Goal: Transaction & Acquisition: Download file/media

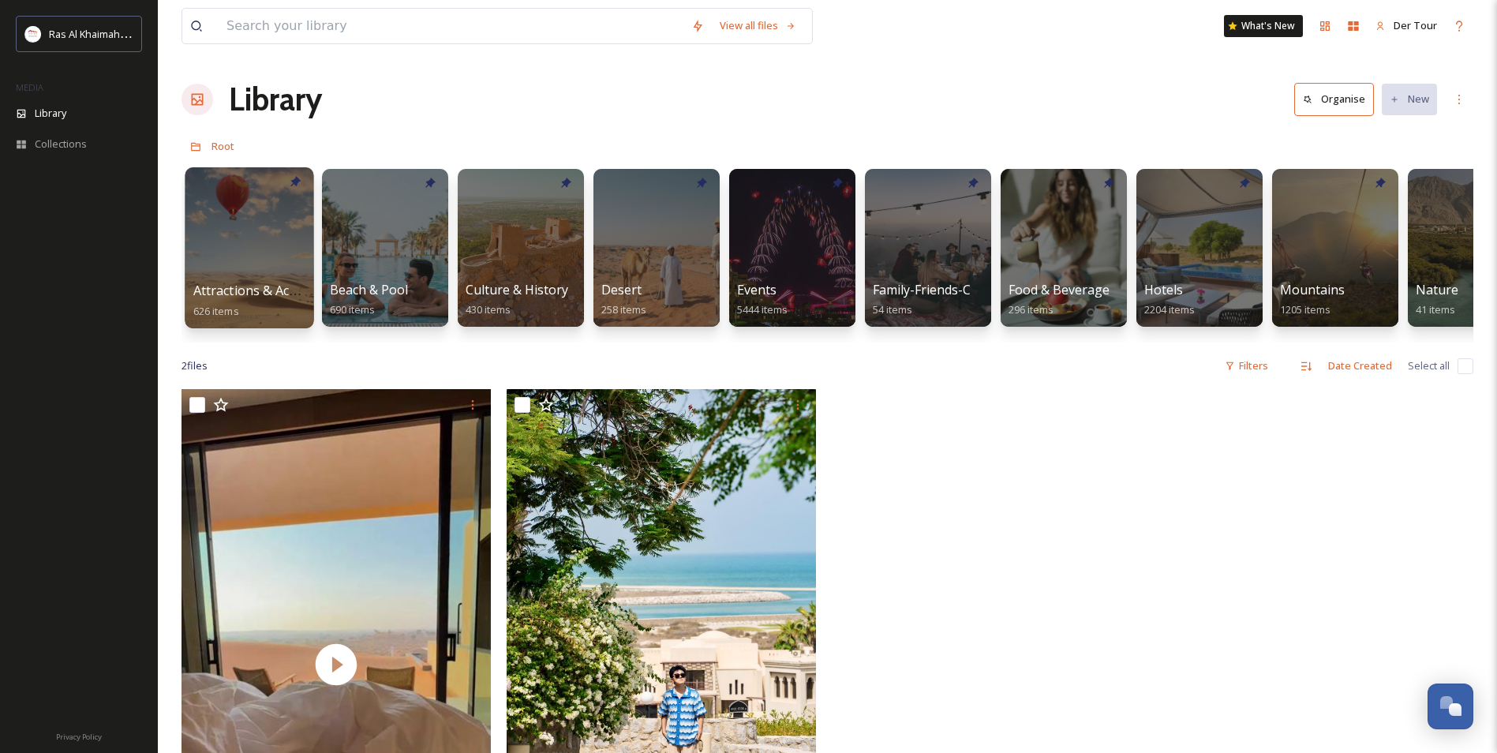
click at [230, 230] on div at bounding box center [249, 247] width 129 height 161
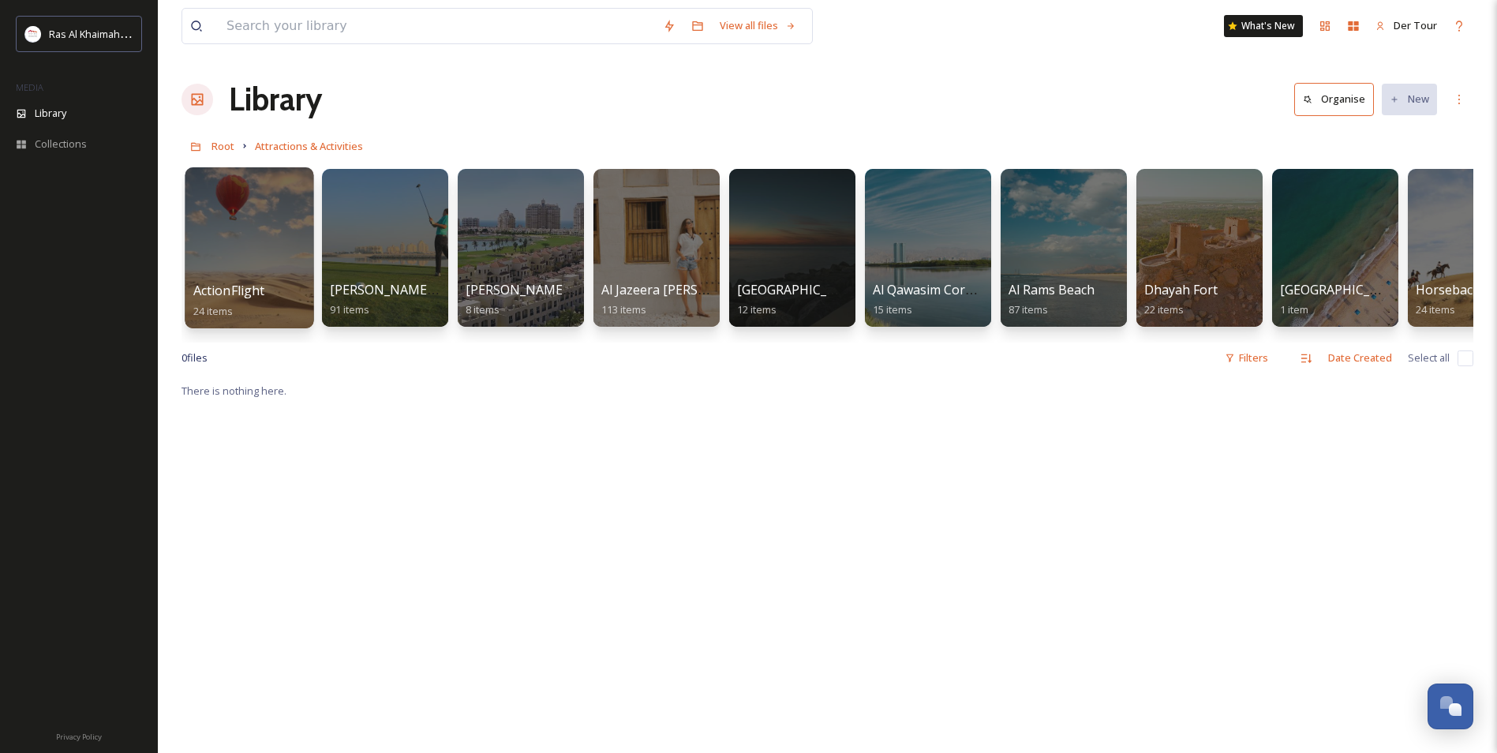
click at [245, 238] on div at bounding box center [249, 247] width 129 height 161
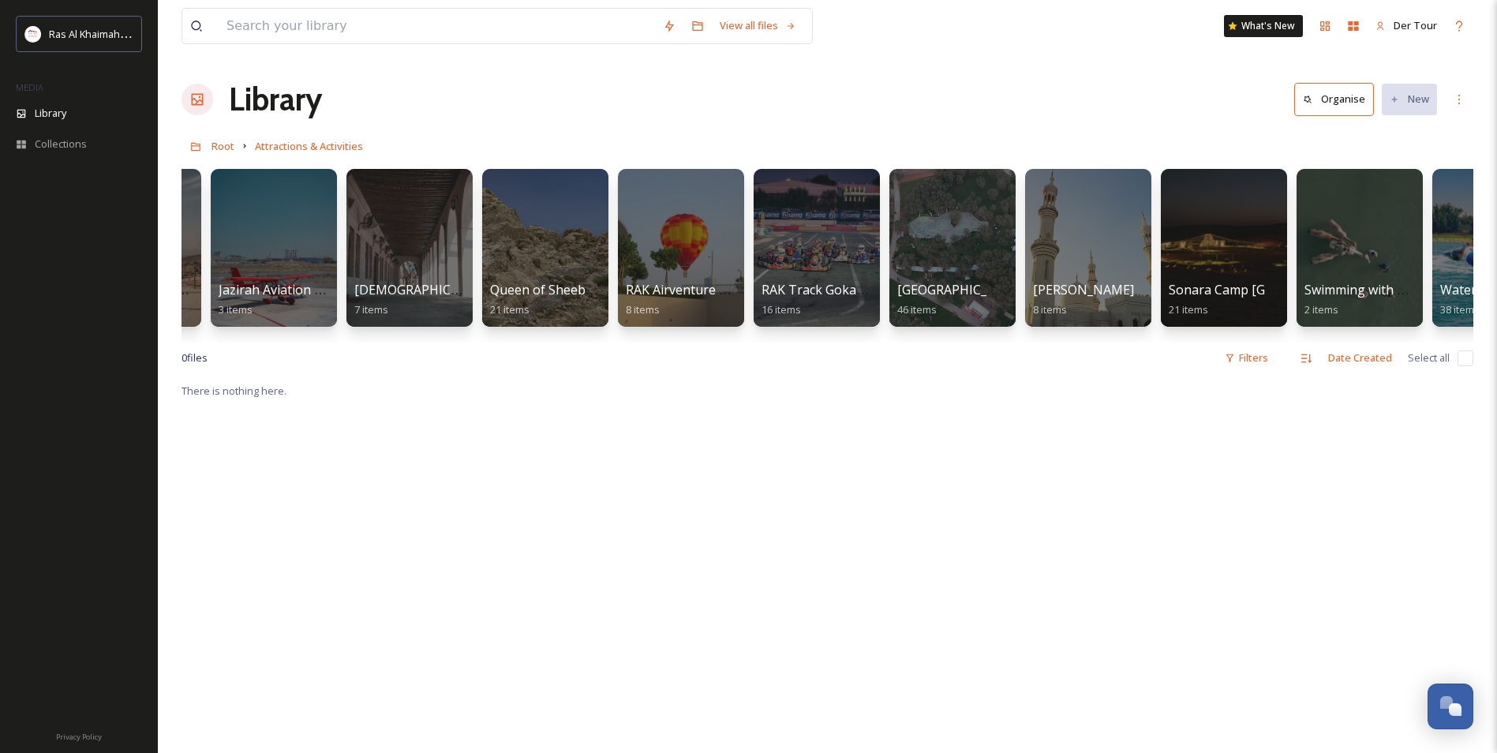
scroll to position [0, 1610]
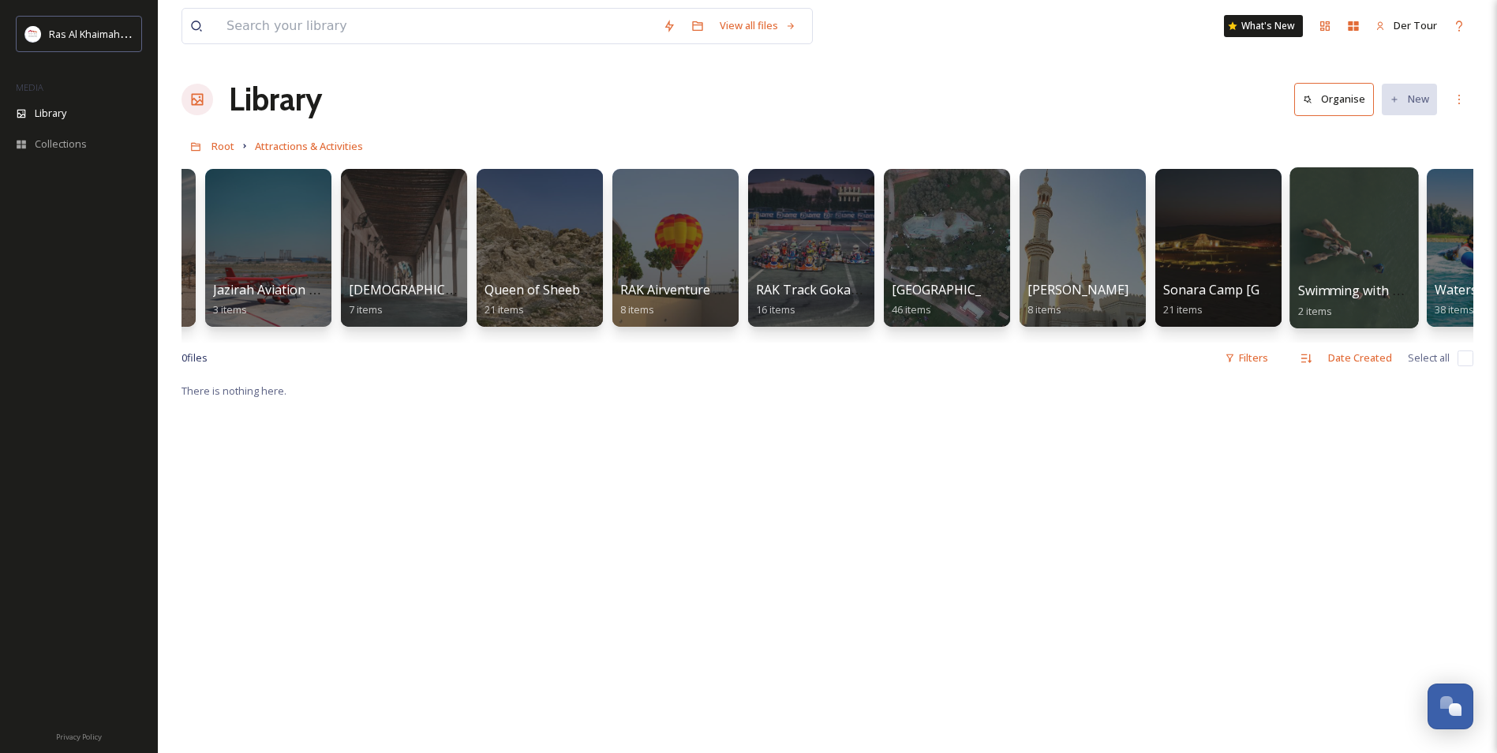
click at [1205, 273] on div at bounding box center [1354, 247] width 129 height 161
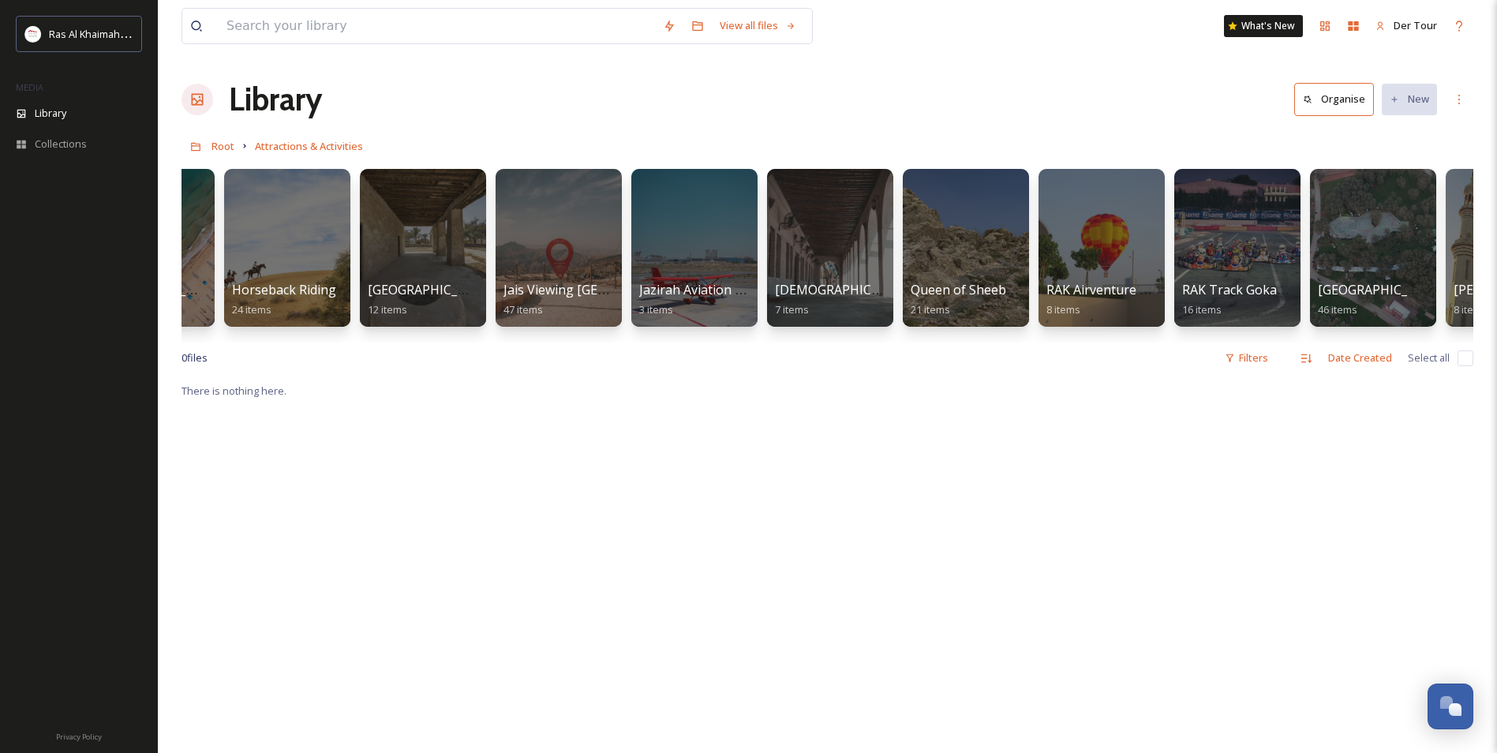
scroll to position [0, 1190]
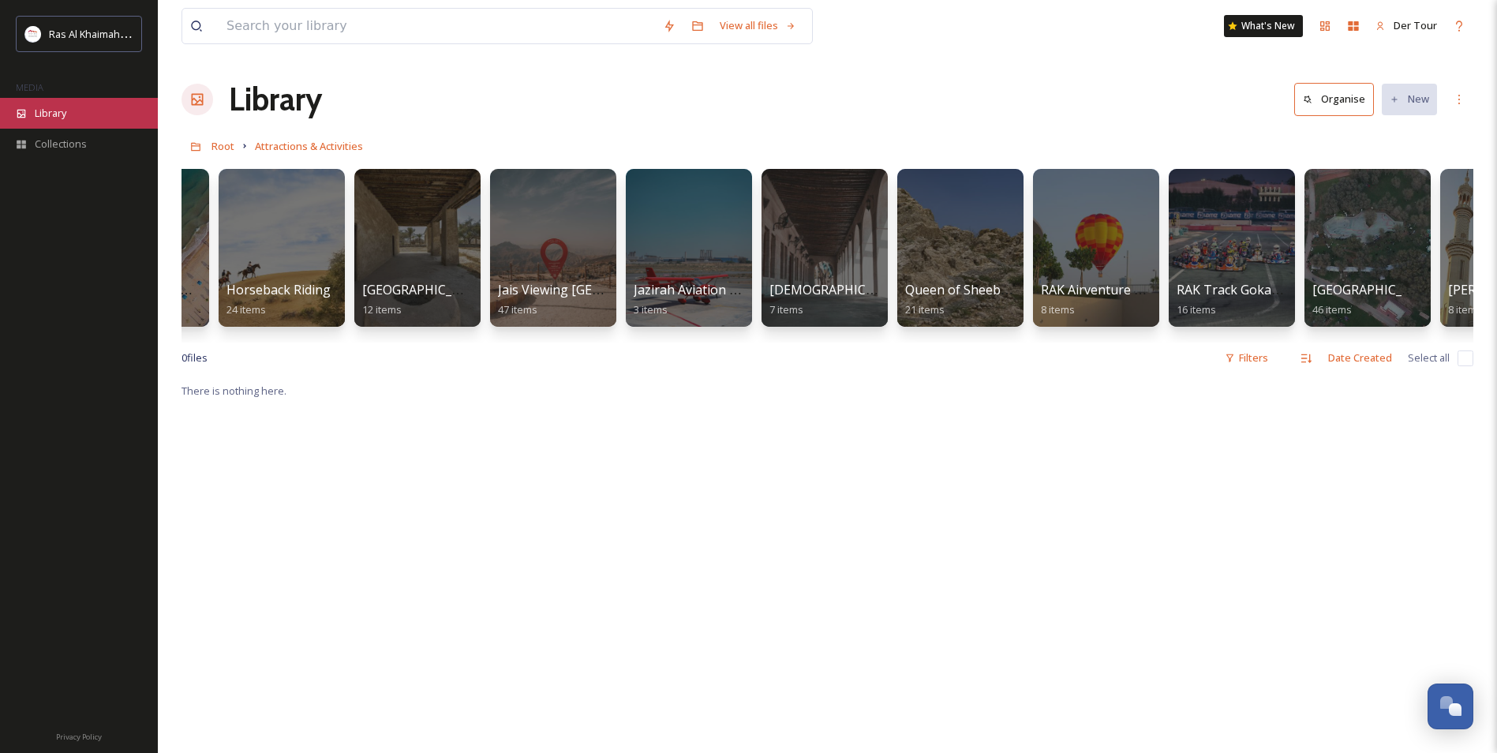
click at [32, 116] on div "Library" at bounding box center [79, 113] width 158 height 31
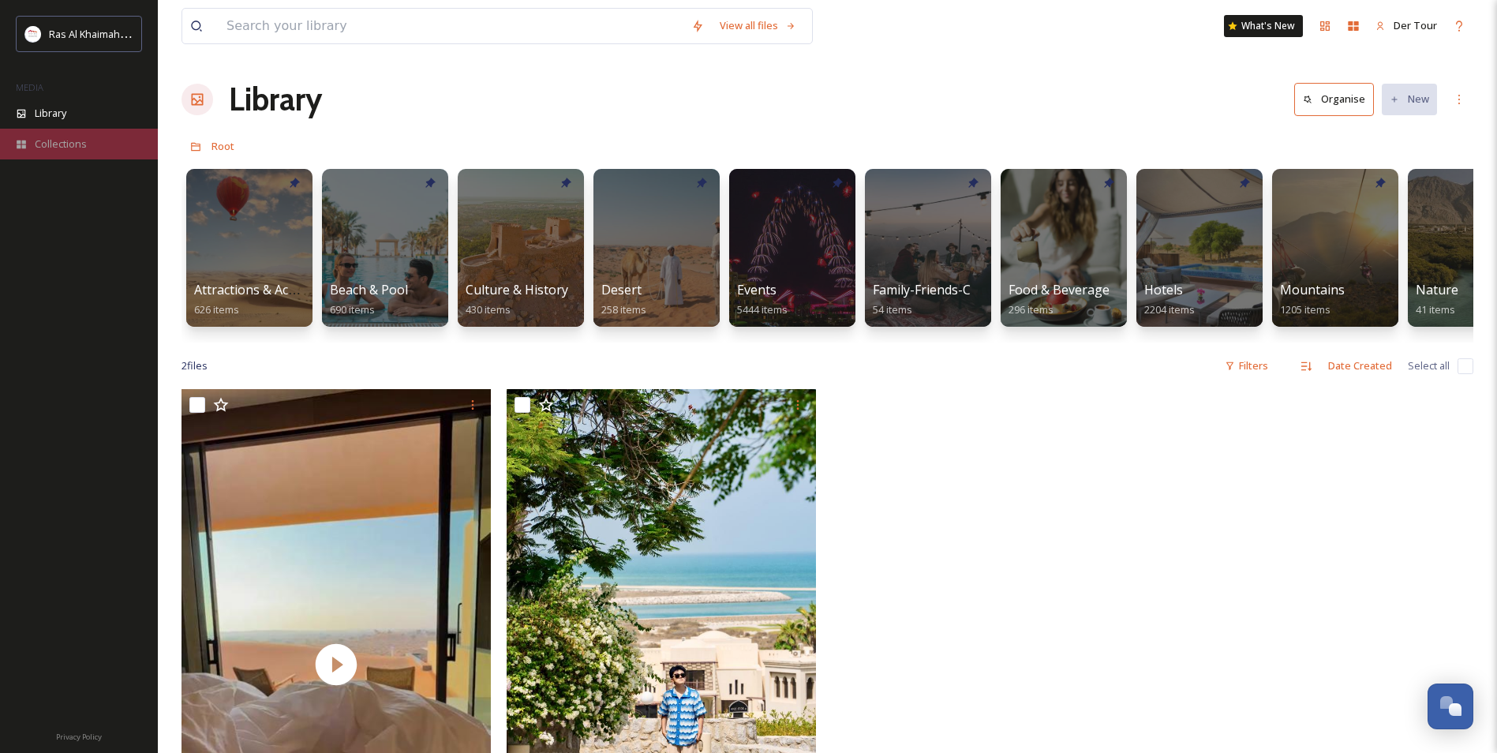
click at [92, 146] on div "Collections" at bounding box center [79, 144] width 158 height 31
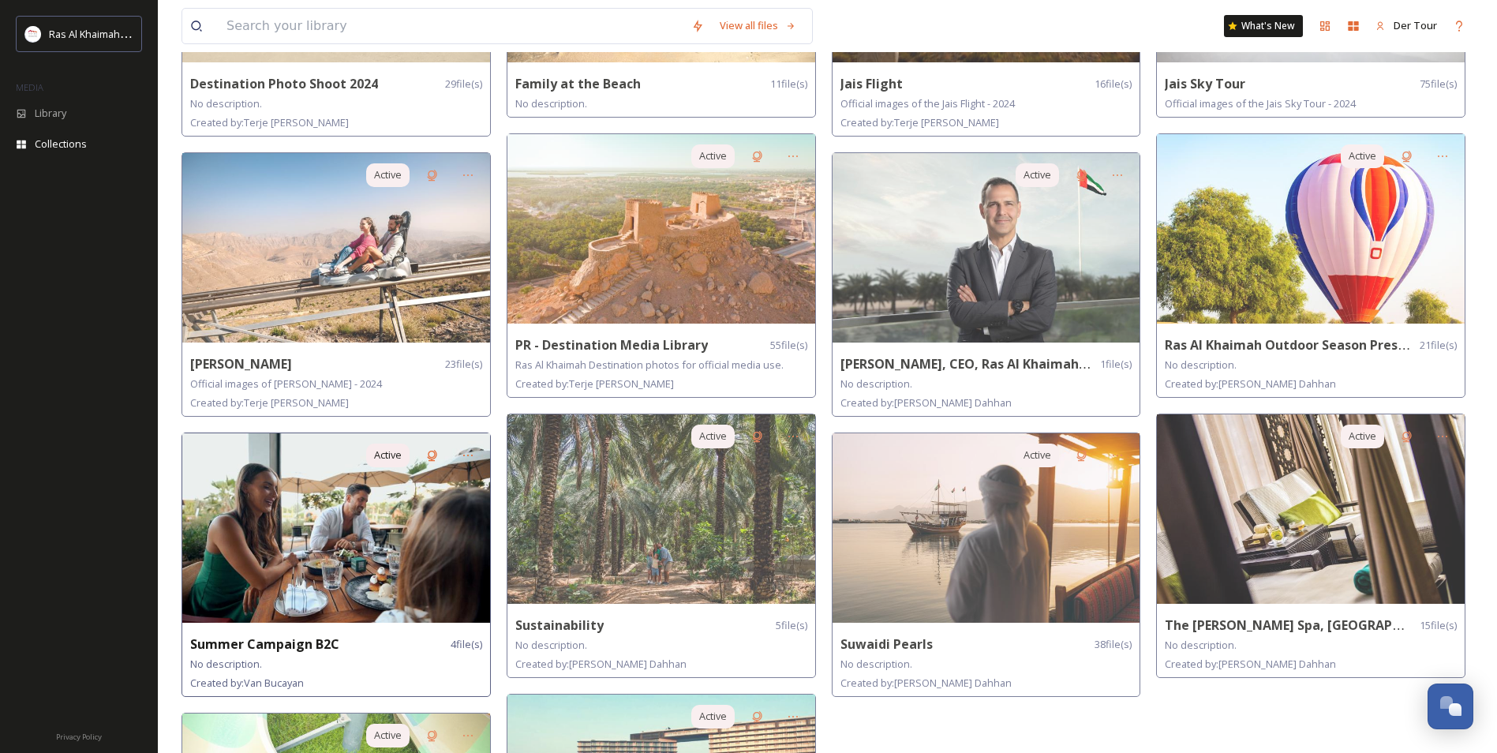
scroll to position [570, 0]
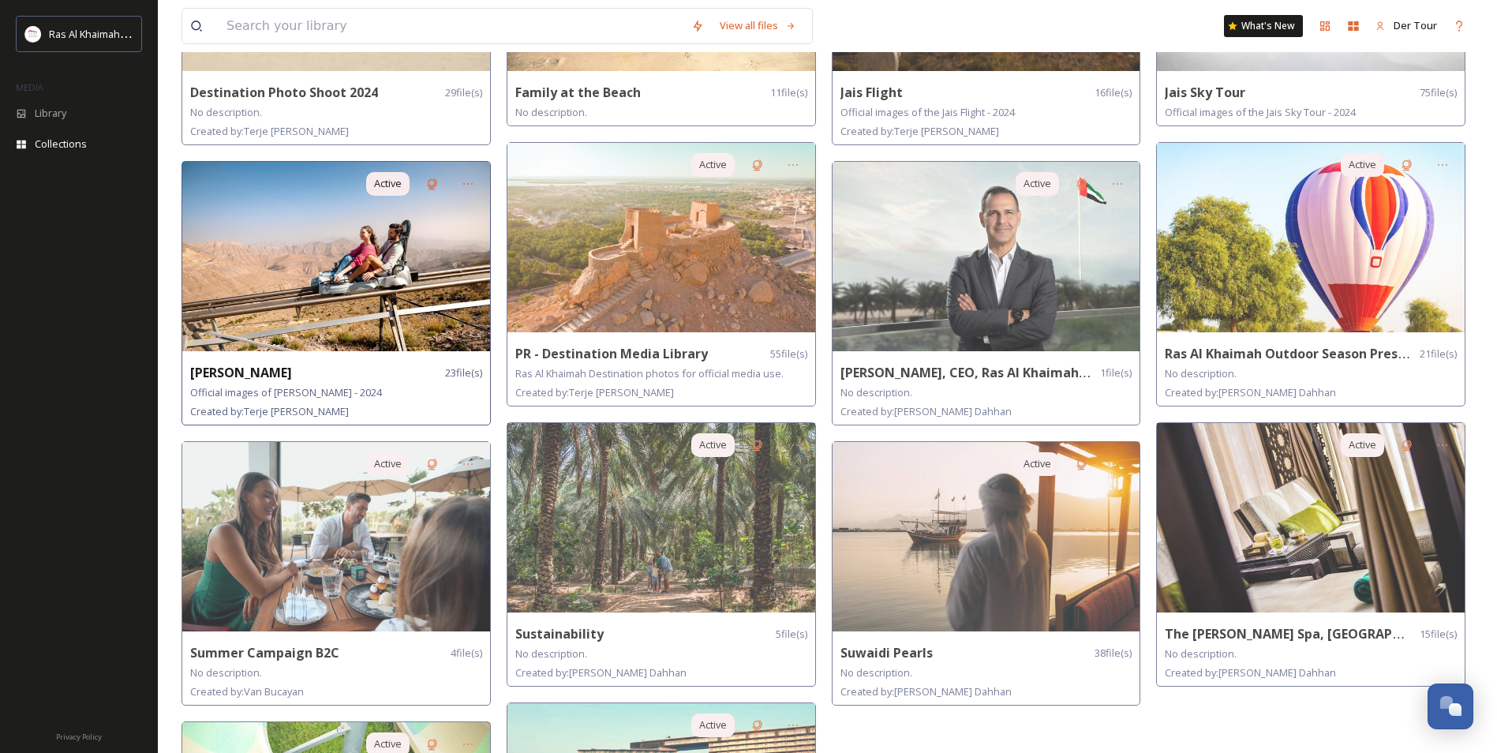
click at [393, 267] on img at bounding box center [336, 256] width 308 height 189
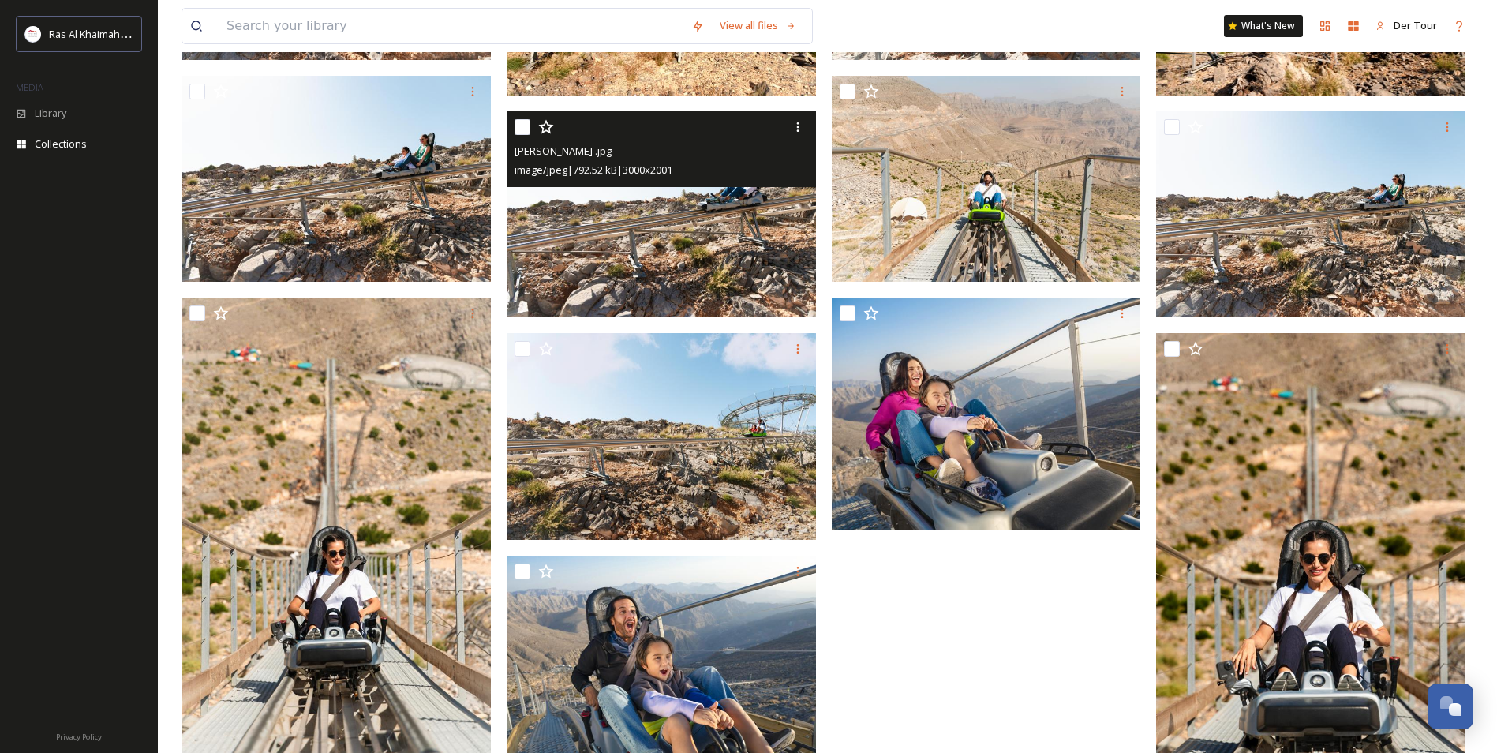
scroll to position [1124, 0]
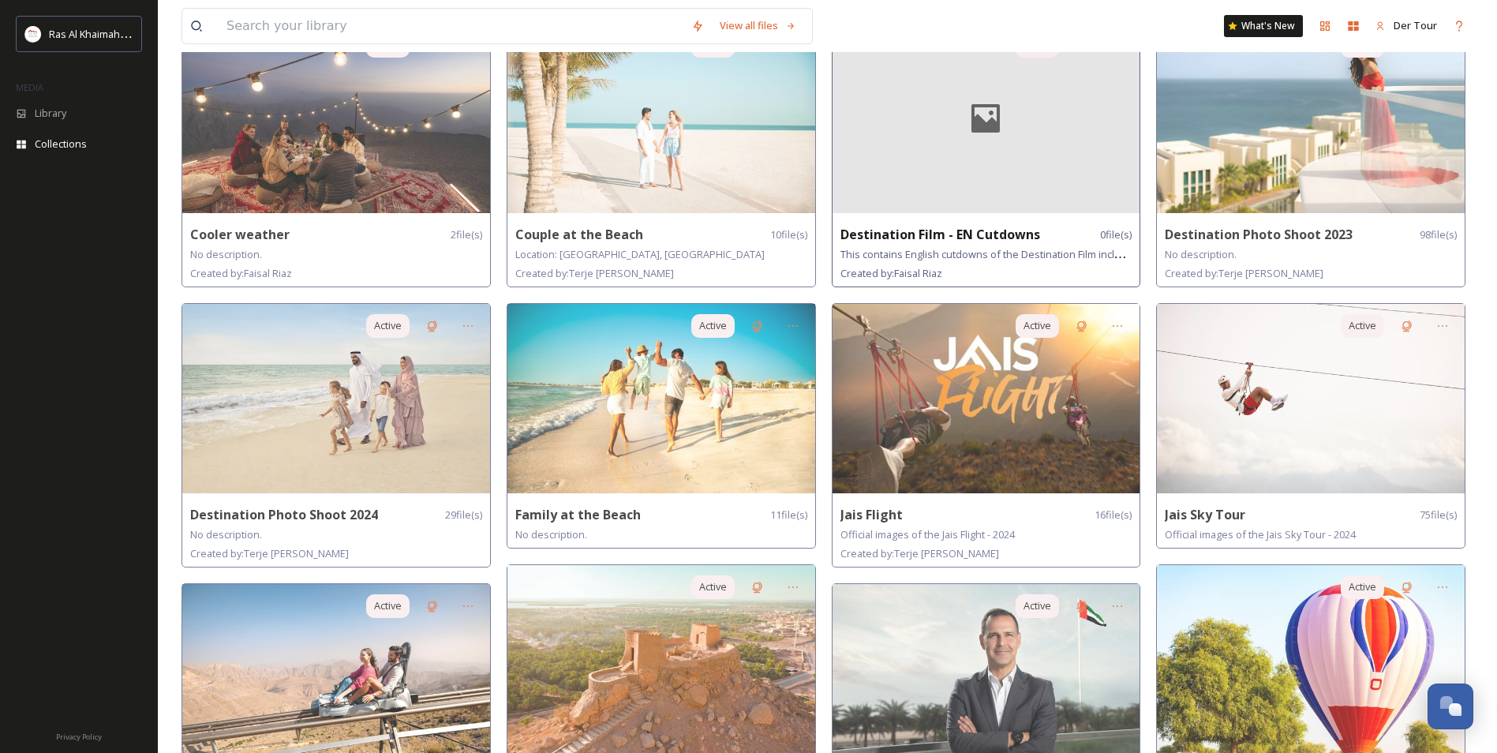
scroll to position [395, 0]
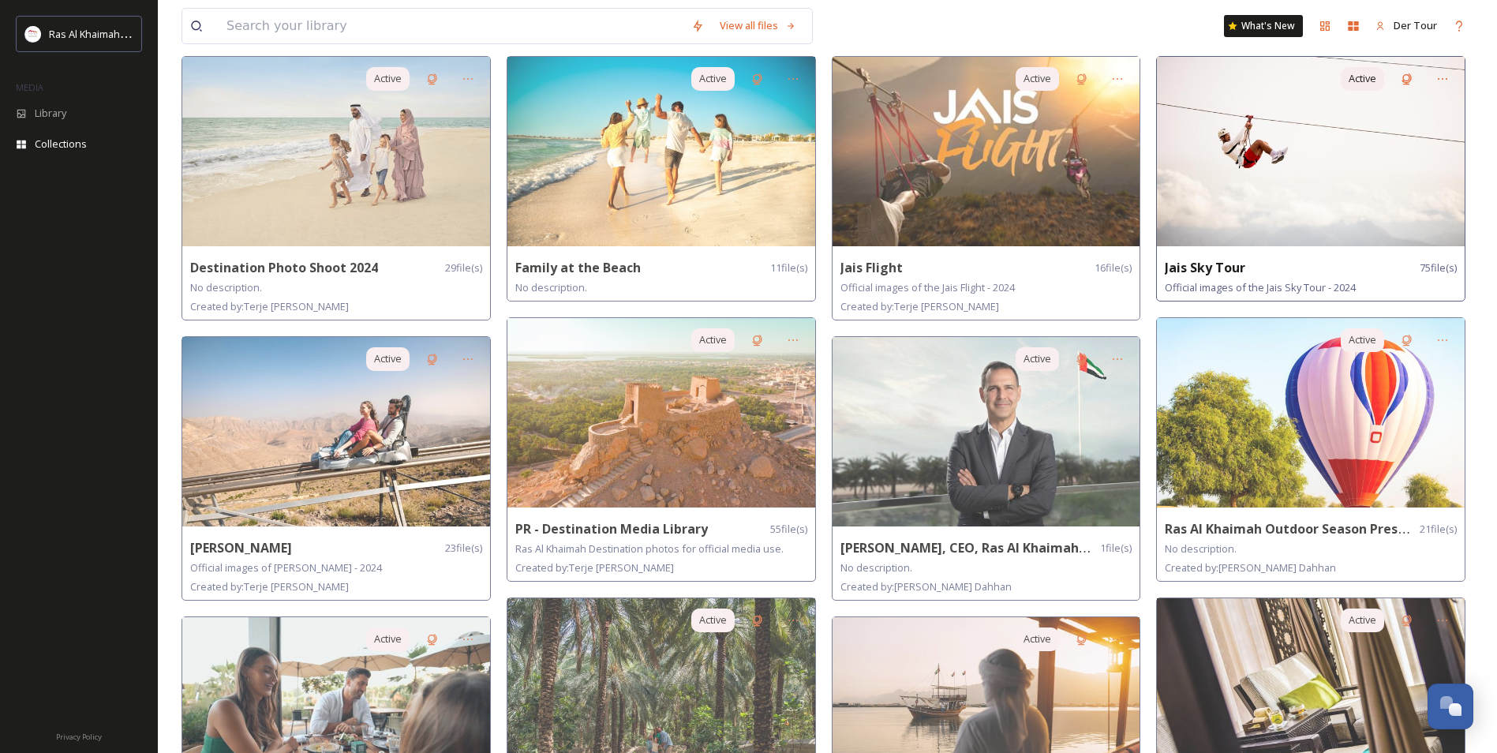
click at [1205, 169] on img at bounding box center [1311, 151] width 308 height 189
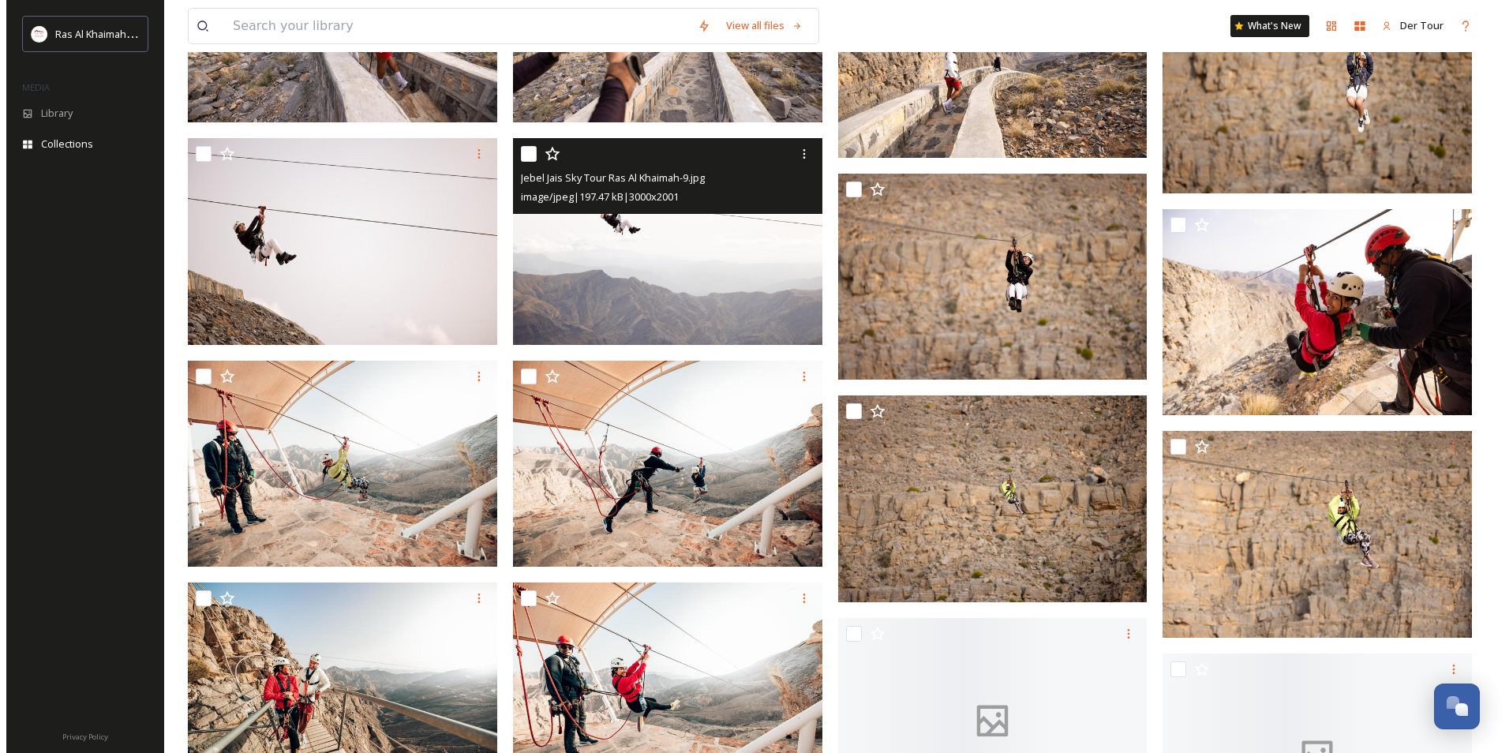
scroll to position [4026, 0]
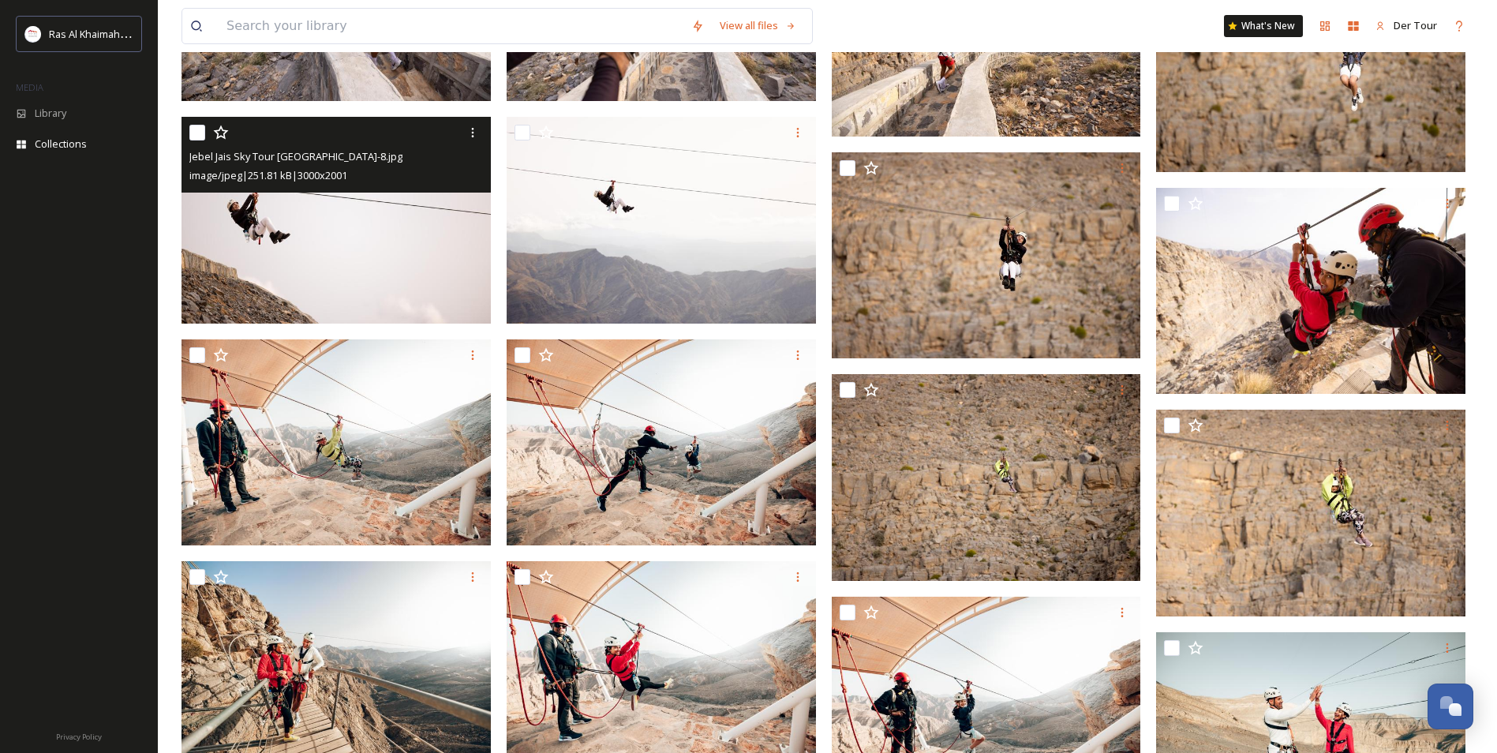
click at [425, 247] on img at bounding box center [336, 220] width 309 height 207
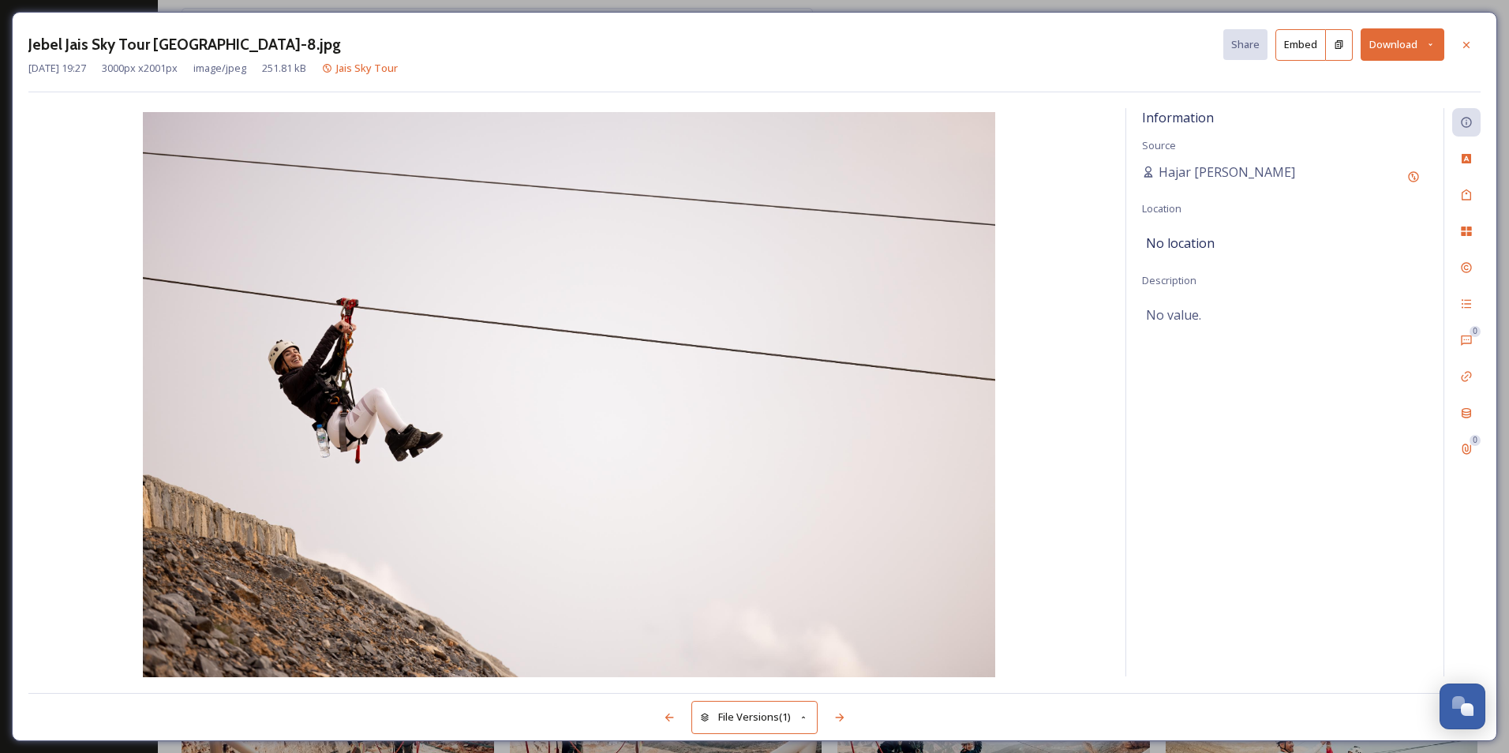
click at [1205, 36] on button "Download" at bounding box center [1403, 44] width 84 height 32
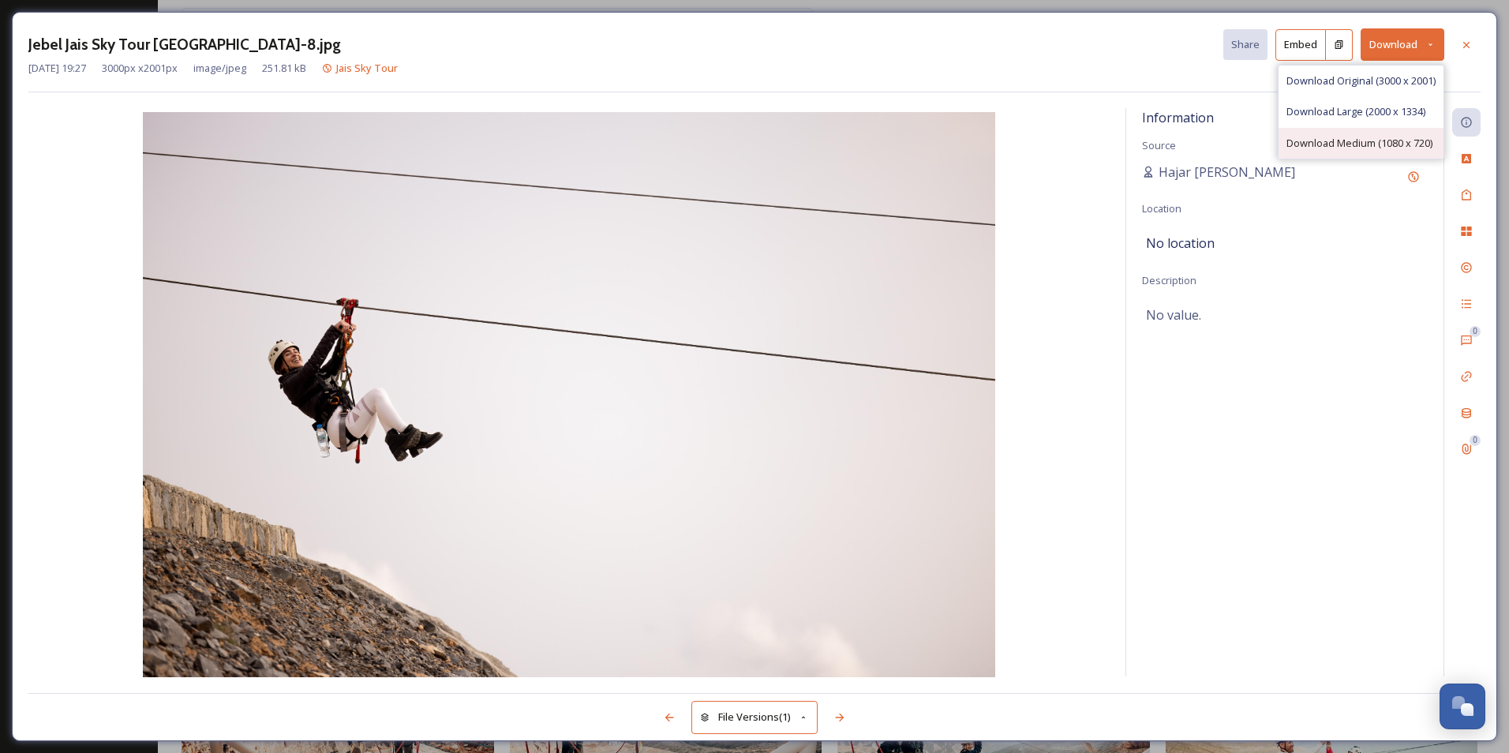
click at [1205, 137] on span "Download Medium (1080 x 720)" at bounding box center [1360, 143] width 146 height 15
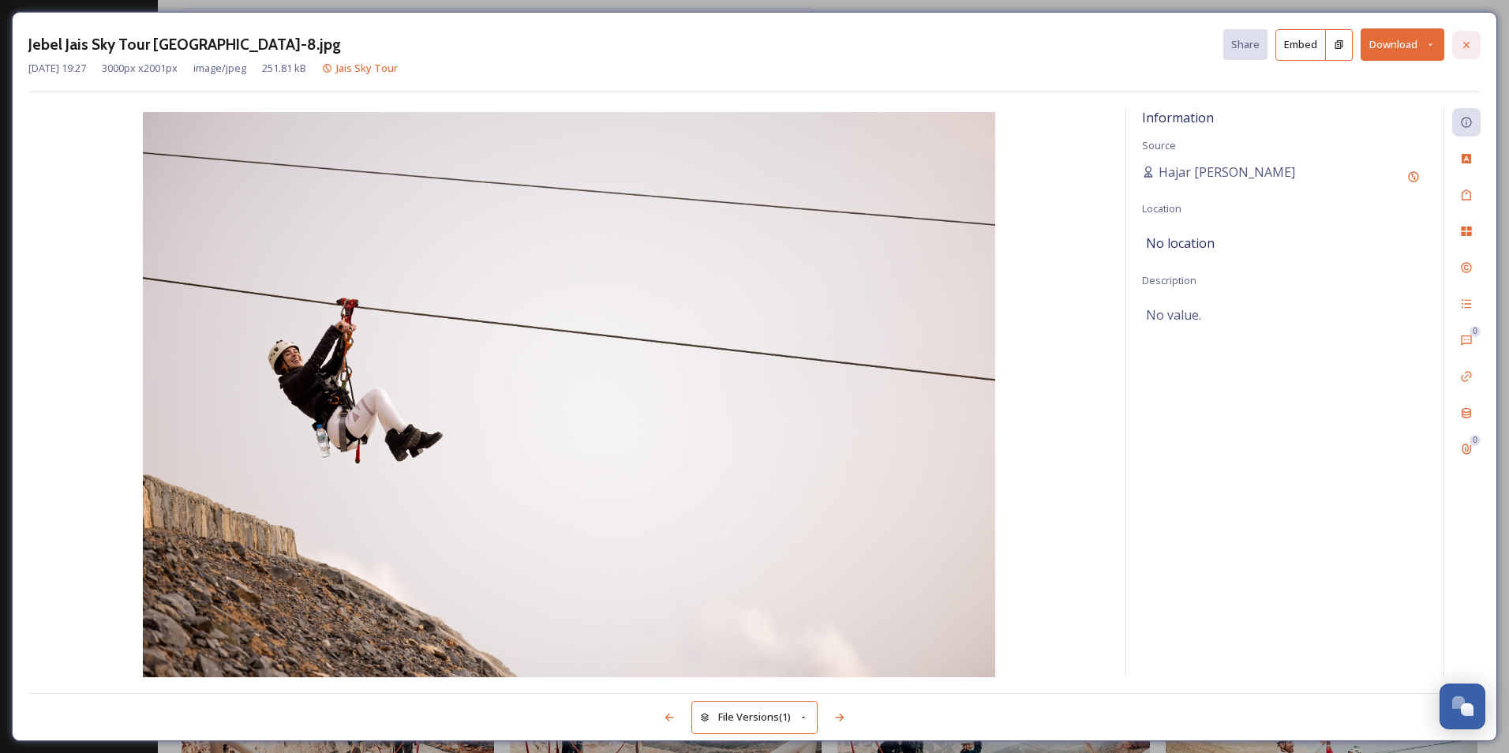
click at [1205, 50] on div at bounding box center [1466, 45] width 28 height 28
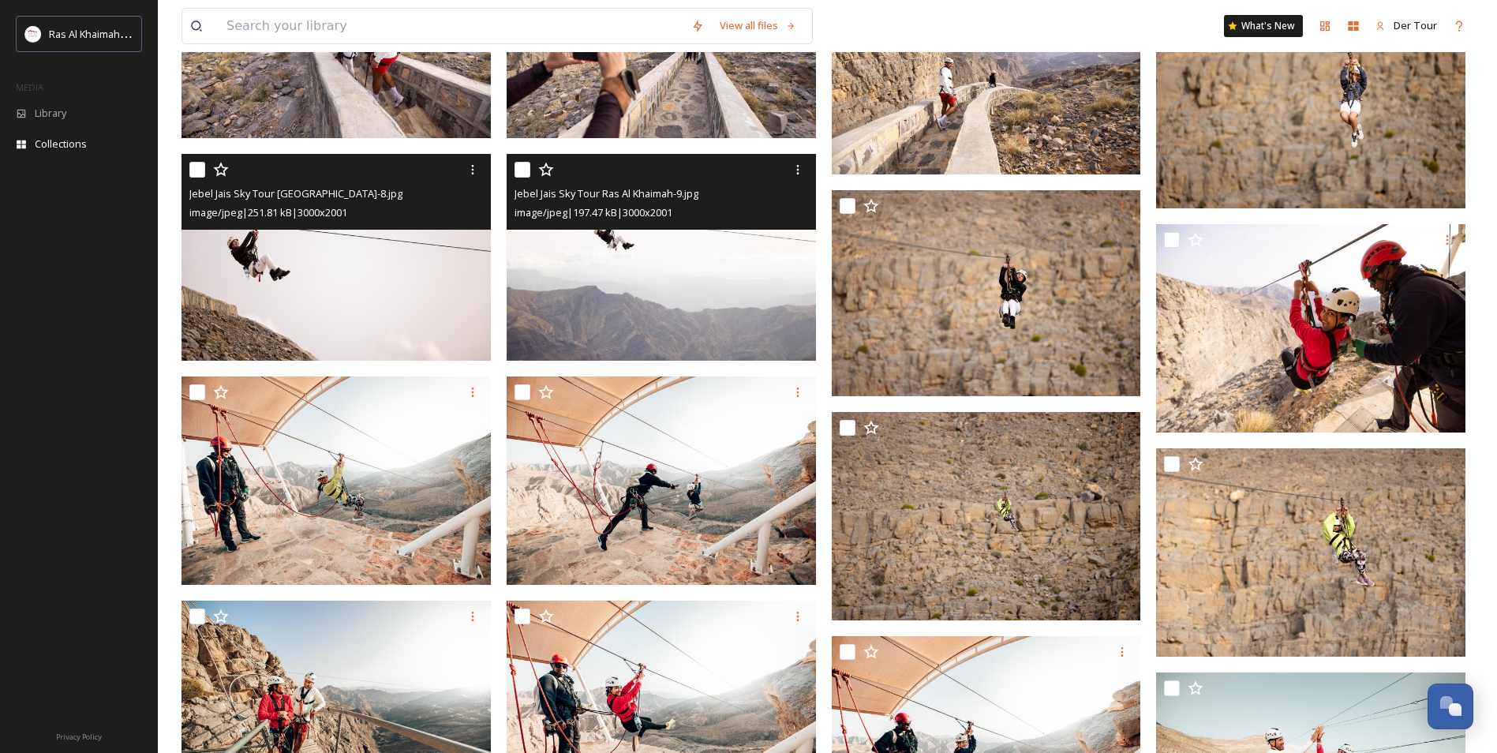
click at [765, 267] on img at bounding box center [661, 257] width 309 height 207
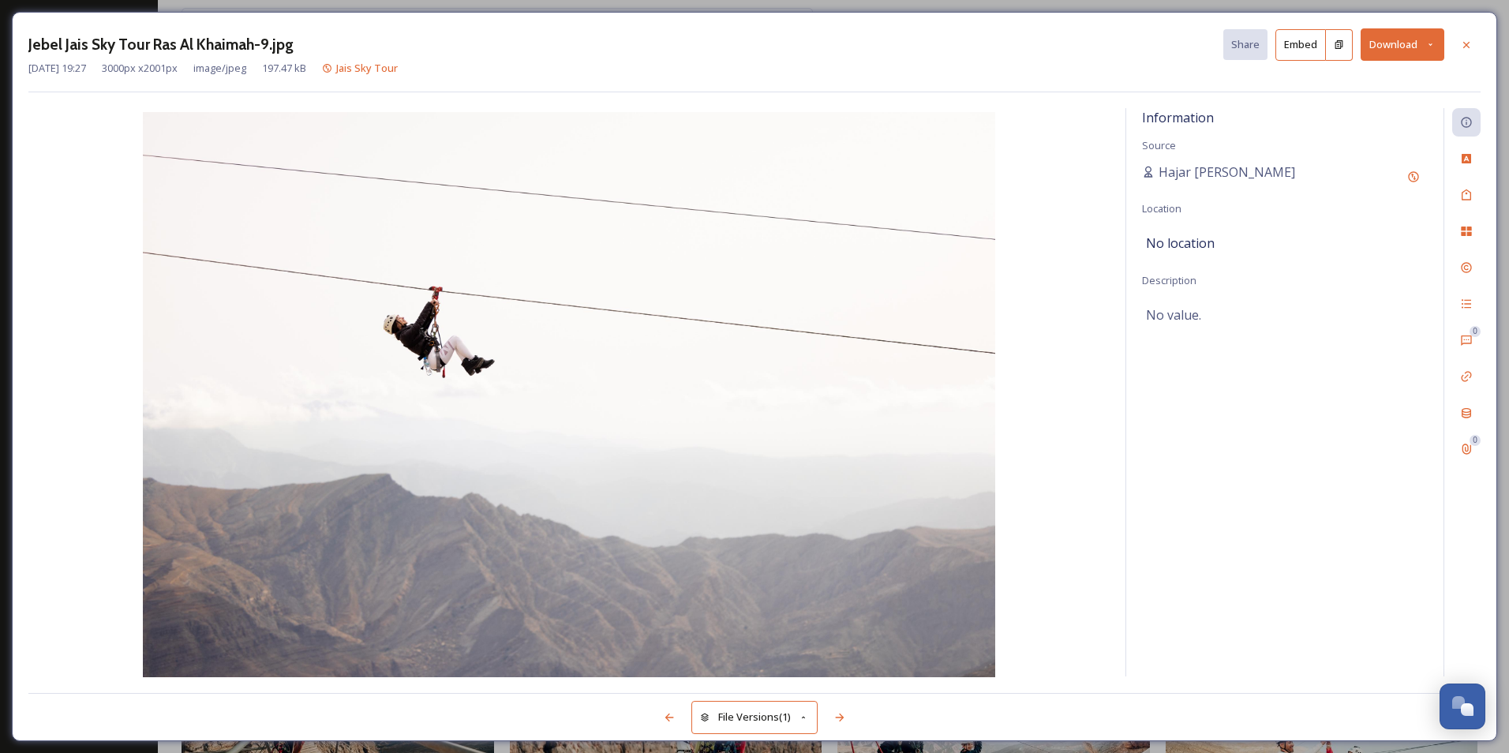
click at [1205, 51] on button "Download" at bounding box center [1403, 44] width 84 height 32
click at [1205, 115] on span "Download Large (2000 x 1334)" at bounding box center [1356, 111] width 139 height 15
